Goal: Task Accomplishment & Management: Manage account settings

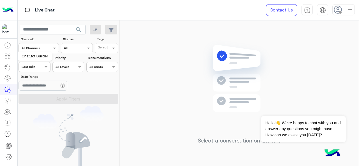
click at [8, 55] on icon at bounding box center [7, 56] width 7 height 7
click at [6, 56] on icon at bounding box center [7, 56] width 7 height 7
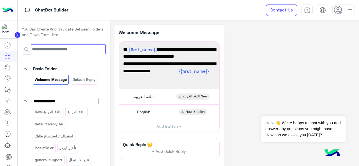
click at [52, 50] on input at bounding box center [68, 49] width 75 height 10
type input "*"
click at [9, 66] on icon at bounding box center [7, 67] width 7 height 7
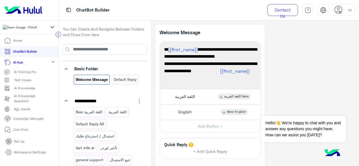
click at [27, 120] on p "Campaign Manager" at bounding box center [28, 118] width 31 height 5
click at [22, 121] on p "Campaign Manager" at bounding box center [28, 118] width 31 height 5
click at [47, 55] on li "ChatBot Builder" at bounding box center [29, 51] width 58 height 11
click at [50, 65] on mat-icon "expand_more" at bounding box center [53, 62] width 7 height 7
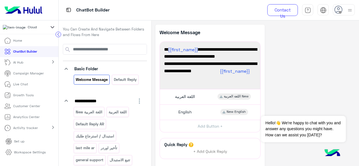
click at [41, 76] on p "Campaign Manager" at bounding box center [28, 73] width 31 height 5
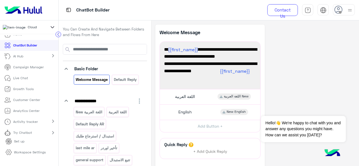
scroll to position [9, 0]
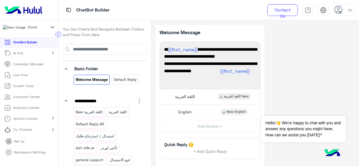
click at [24, 89] on p "Growth Tools" at bounding box center [23, 86] width 20 height 5
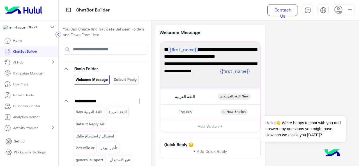
click at [35, 108] on p "Customer Center" at bounding box center [26, 106] width 27 height 5
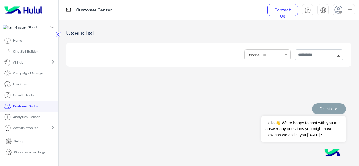
click at [339, 108] on button "Dismiss ✕" at bounding box center [329, 108] width 34 height 11
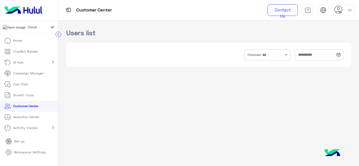
click at [20, 98] on p "Growth Tools" at bounding box center [23, 95] width 20 height 5
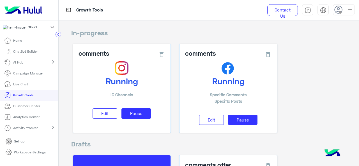
click at [16, 106] on p "Customer Center" at bounding box center [26, 106] width 27 height 5
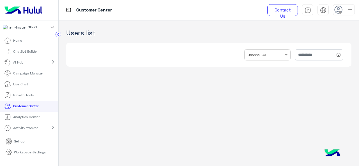
click at [25, 157] on link "Workspace Settings" at bounding box center [25, 152] width 49 height 11
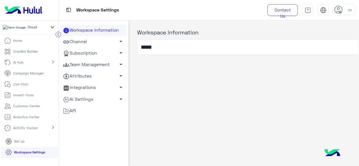
click at [105, 68] on link "Team Management arrow_drop_down" at bounding box center [94, 64] width 66 height 11
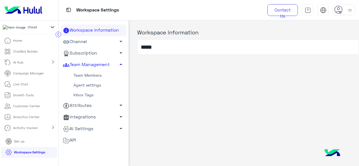
click at [95, 98] on link "Inbox Tags" at bounding box center [94, 95] width 66 height 10
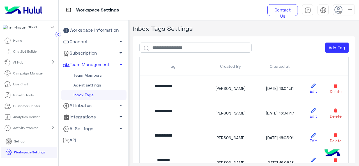
click at [94, 76] on link "Team Members" at bounding box center [94, 76] width 66 height 10
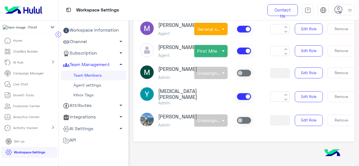
scroll to position [501, 0]
click at [202, 94] on div "Yasmin Ragaa Admin * Edit Role Remove" at bounding box center [244, 96] width 216 height 19
click at [315, 91] on button "Edit Role" at bounding box center [309, 96] width 28 height 11
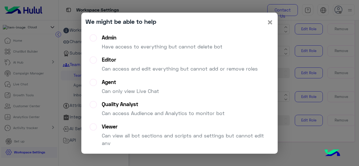
click at [270, 22] on span "×" at bounding box center [270, 22] width 7 height 13
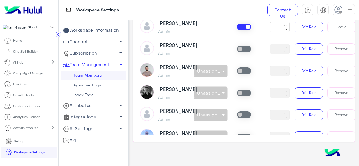
scroll to position [84, 0]
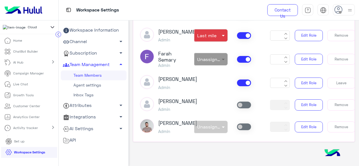
click at [220, 62] on span at bounding box center [223, 59] width 7 height 6
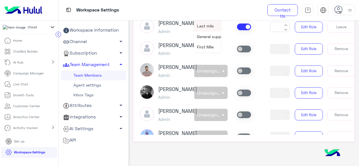
scroll to position [56, 0]
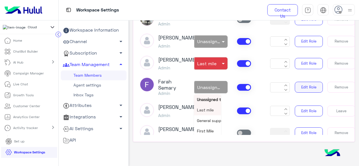
click at [312, 93] on button "Edit Role" at bounding box center [309, 87] width 28 height 11
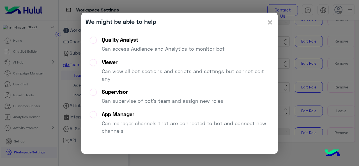
scroll to position [18, 0]
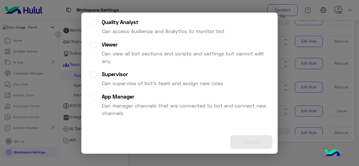
click at [315, 48] on modal-container "We might be able to help × Admin Have access to everything but cannot delete bo…" at bounding box center [179, 83] width 359 height 166
click at [75, 28] on modal-container "We might be able to help × Admin Have access to everything but cannot delete bo…" at bounding box center [179, 83] width 359 height 166
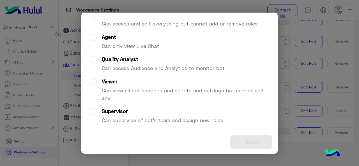
scroll to position [0, 0]
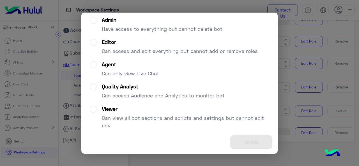
click at [95, 110] on label "Viewer Can view all bot sections and scripts and settings but cannot edit any" at bounding box center [180, 120] width 180 height 28
click at [241, 145] on button "Update" at bounding box center [251, 142] width 42 height 14
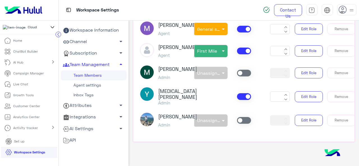
scroll to position [116, 0]
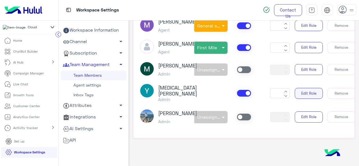
click at [298, 88] on button "Edit Role" at bounding box center [309, 93] width 28 height 11
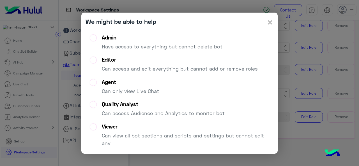
click at [295, 139] on modal-container "We might be able to help × Admin Have access to everything but cannot delete bo…" at bounding box center [179, 83] width 359 height 166
click at [145, 38] on div "Admin" at bounding box center [162, 37] width 121 height 6
click at [119, 43] on p "Have access to everything but cannot delete bot" at bounding box center [162, 47] width 121 height 8
click at [267, 22] on span "×" at bounding box center [270, 22] width 7 height 13
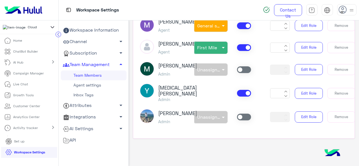
click at [195, 84] on div "Yasmin Ragaa Admin * Edit Role Remove" at bounding box center [244, 93] width 216 height 19
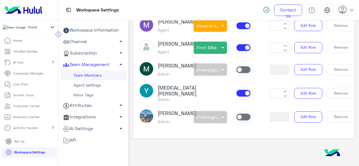
scroll to position [501, 0]
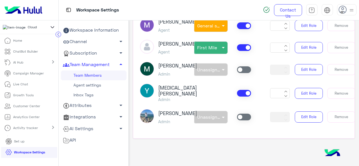
click at [148, 85] on img at bounding box center [147, 91] width 14 height 14
click at [210, 84] on div "Yasmin Ragaa Admin * Edit Role Remove" at bounding box center [244, 93] width 216 height 19
click at [241, 90] on span at bounding box center [244, 93] width 14 height 7
click at [243, 90] on span at bounding box center [244, 93] width 14 height 7
click at [312, 88] on button "Edit Role" at bounding box center [309, 93] width 28 height 11
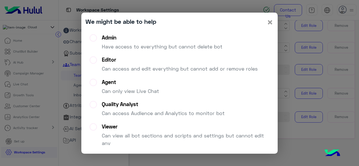
click at [267, 22] on span "×" at bounding box center [270, 22] width 7 height 13
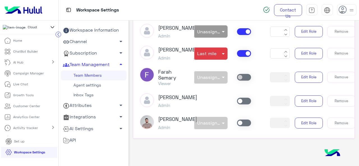
scroll to position [85, 0]
click at [303, 83] on button "Edit Role" at bounding box center [309, 77] width 28 height 11
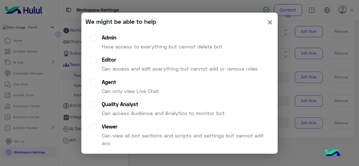
click at [267, 20] on span "×" at bounding box center [270, 22] width 7 height 13
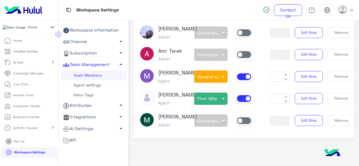
scroll to position [501, 0]
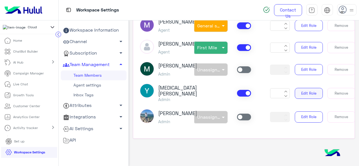
click at [304, 89] on button "Edit Role" at bounding box center [309, 93] width 28 height 11
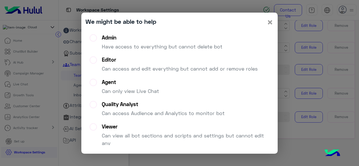
click at [268, 22] on span "×" at bounding box center [270, 22] width 7 height 13
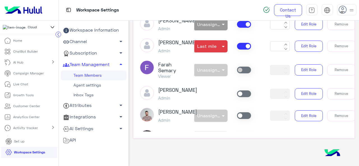
scroll to position [91, 0]
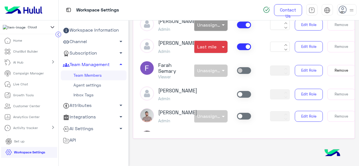
click at [336, 76] on button "Remove" at bounding box center [341, 70] width 28 height 11
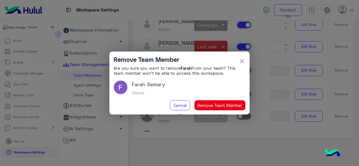
click at [220, 107] on button "Remove Team Member" at bounding box center [219, 105] width 51 height 10
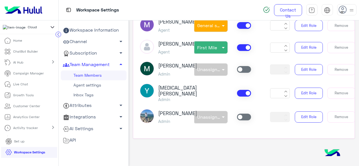
scroll to position [475, 0]
click at [306, 89] on button "Edit Role" at bounding box center [309, 93] width 28 height 11
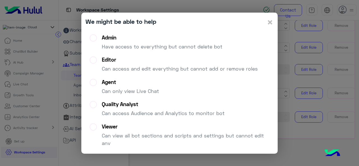
click at [100, 79] on label "Agent Can only view Live Chat" at bounding box center [124, 89] width 69 height 20
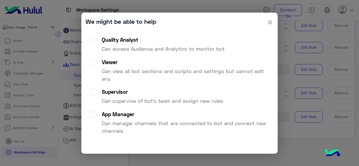
scroll to position [0, 0]
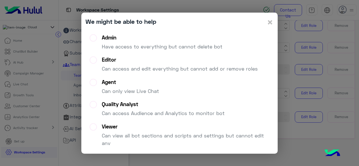
click at [290, 107] on modal-container "We might be able to help × Admin Have access to everything but cannot delete bo…" at bounding box center [179, 83] width 359 height 166
click at [111, 85] on div "Agent Can only view Live Chat" at bounding box center [130, 89] width 57 height 20
click at [270, 22] on span "×" at bounding box center [270, 22] width 7 height 13
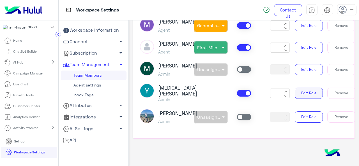
click at [300, 91] on button "Edit Role" at bounding box center [309, 93] width 28 height 11
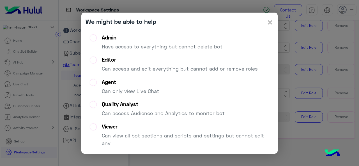
click at [97, 86] on label "Agent Can only view Live Chat" at bounding box center [124, 89] width 69 height 20
click at [96, 85] on label "Agent Can only view Live Chat" at bounding box center [124, 89] width 69 height 20
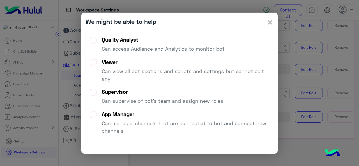
scroll to position [18, 0]
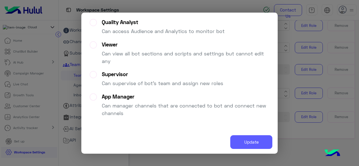
click at [251, 143] on button "Update" at bounding box center [251, 142] width 42 height 14
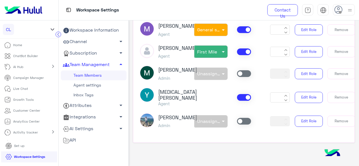
scroll to position [475, 0]
click at [302, 96] on button "Edit Role" at bounding box center [309, 97] width 28 height 11
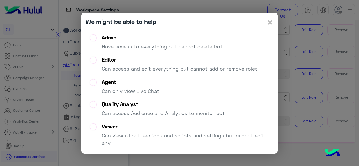
click at [95, 37] on label "Admin Have access to everything but cannot delete bot" at bounding box center [156, 44] width 133 height 20
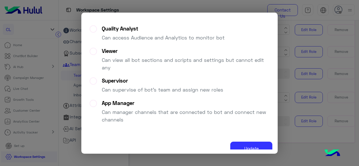
scroll to position [18, 0]
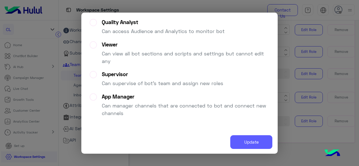
click at [251, 139] on button "Update" at bounding box center [251, 142] width 42 height 14
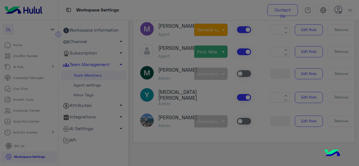
click at [247, 136] on div "Update" at bounding box center [180, 129] width 188 height 16
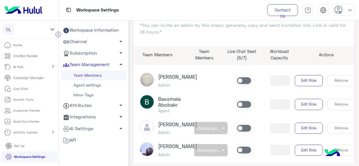
scroll to position [0, 0]
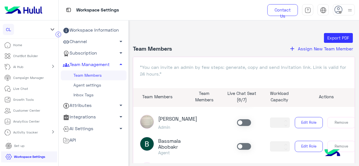
click at [22, 46] on p "Home" at bounding box center [17, 45] width 9 height 5
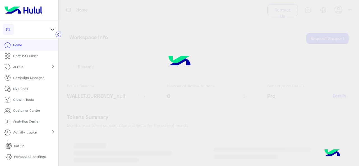
scroll to position [9, 0]
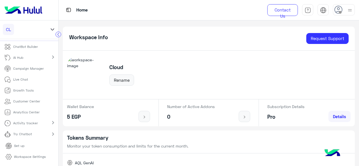
click at [22, 79] on p "Live Chat" at bounding box center [20, 79] width 15 height 5
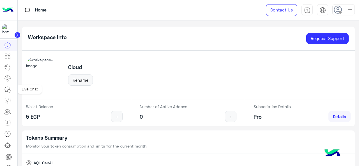
click at [11, 91] on icon at bounding box center [7, 89] width 7 height 7
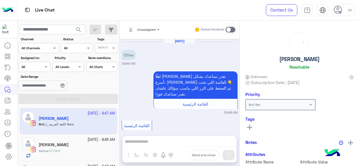
scroll to position [305, 0]
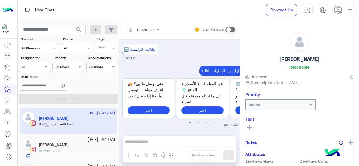
click at [43, 66] on div at bounding box center [34, 66] width 31 height 5
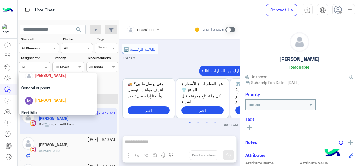
scroll to position [110, 0]
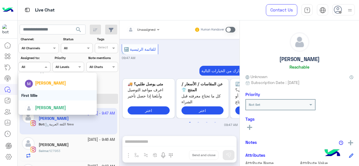
click at [47, 93] on div "First Mile" at bounding box center [58, 95] width 79 height 10
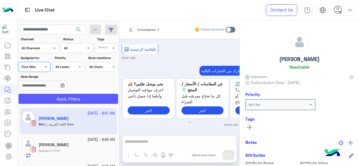
click at [57, 95] on button "Apply Filters" at bounding box center [69, 99] width 100 height 10
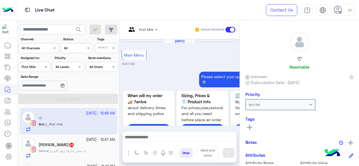
scroll to position [314, 0]
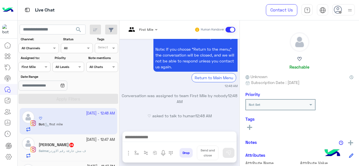
click at [40, 67] on div at bounding box center [34, 66] width 31 height 5
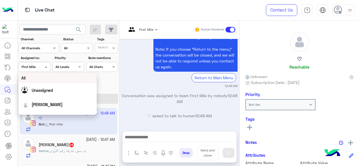
click at [51, 78] on div "All" at bounding box center [57, 78] width 73 height 6
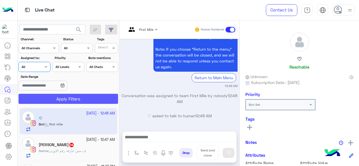
click at [70, 101] on button "Apply Filters" at bounding box center [69, 99] width 100 height 10
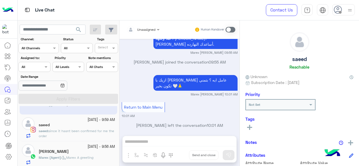
scroll to position [28, 0]
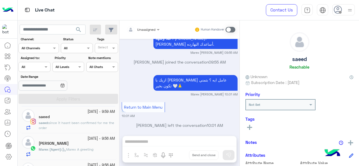
click at [80, 124] on span "since it hasnt been confirmed for me the order" at bounding box center [76, 125] width 75 height 9
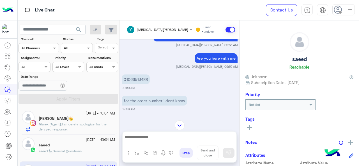
scroll to position [519, 0]
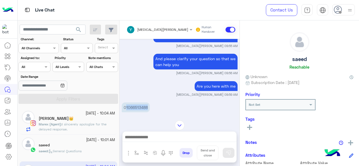
drag, startPoint x: 148, startPoint y: 83, endPoint x: 126, endPoint y: 85, distance: 21.4
click at [126, 103] on p "01066513488" at bounding box center [136, 108] width 28 height 10
copy p "1066513488"
